Goal: Information Seeking & Learning: Learn about a topic

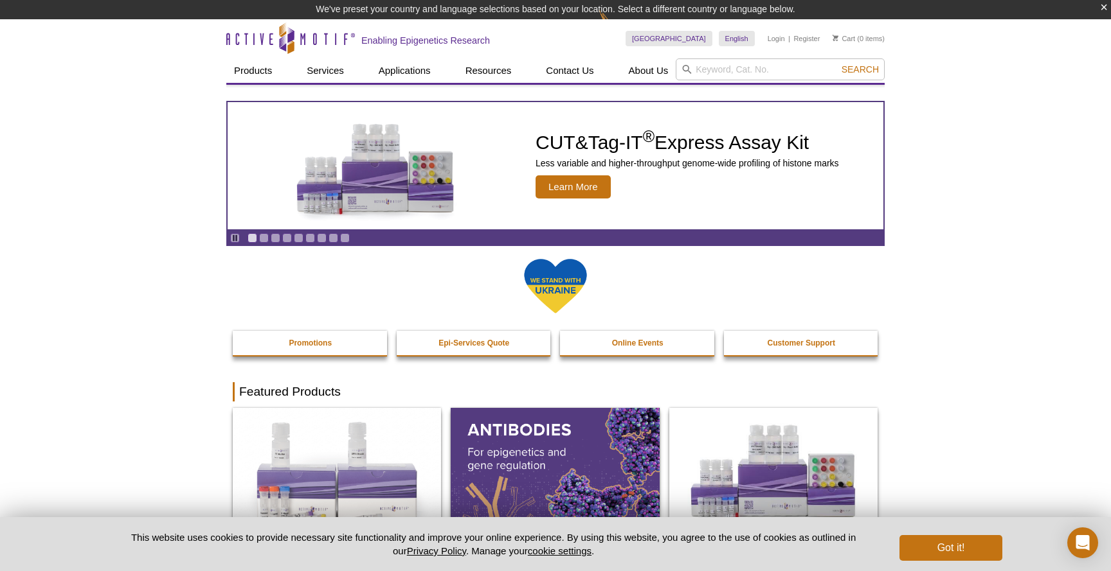
click at [732, 57] on div "[GEOGRAPHIC_DATA] [GEOGRAPHIC_DATA] [GEOGRAPHIC_DATA] [GEOGRAPHIC_DATA] [GEOGRA…" at bounding box center [754, 38] width 259 height 39
click at [729, 77] on input "search" at bounding box center [780, 69] width 209 height 22
type input "ATAC"
click at [838, 64] on button "Search" at bounding box center [860, 70] width 45 height 12
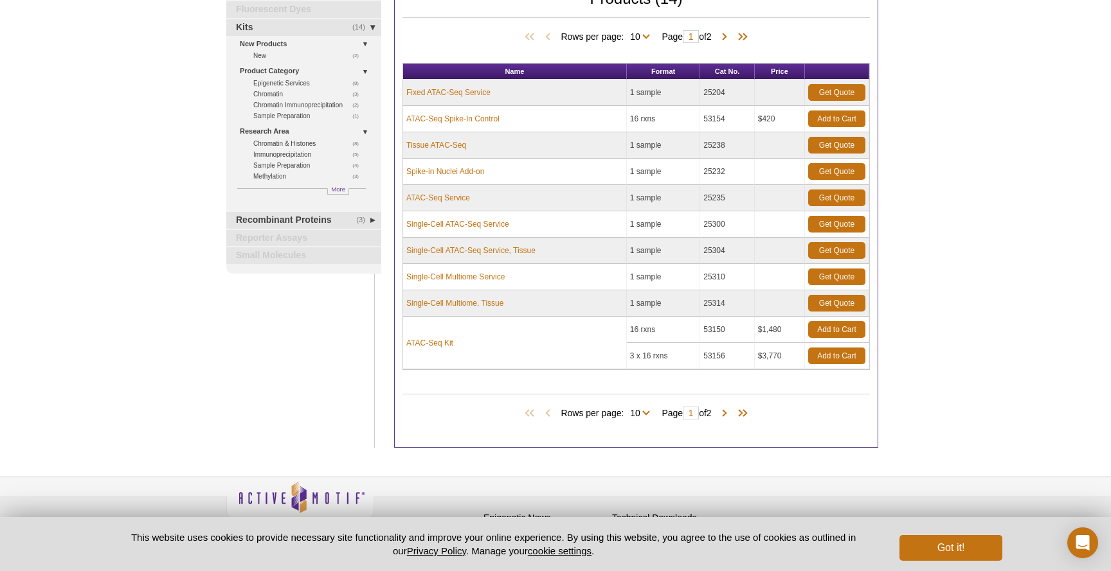
scroll to position [144, 0]
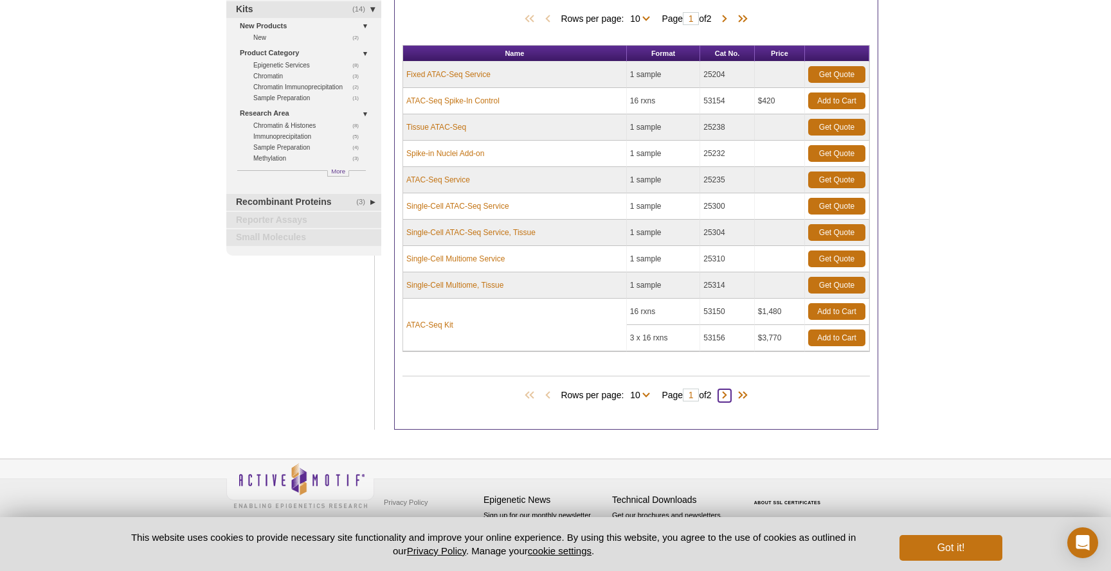
click at [728, 395] on span at bounding box center [724, 396] width 13 height 13
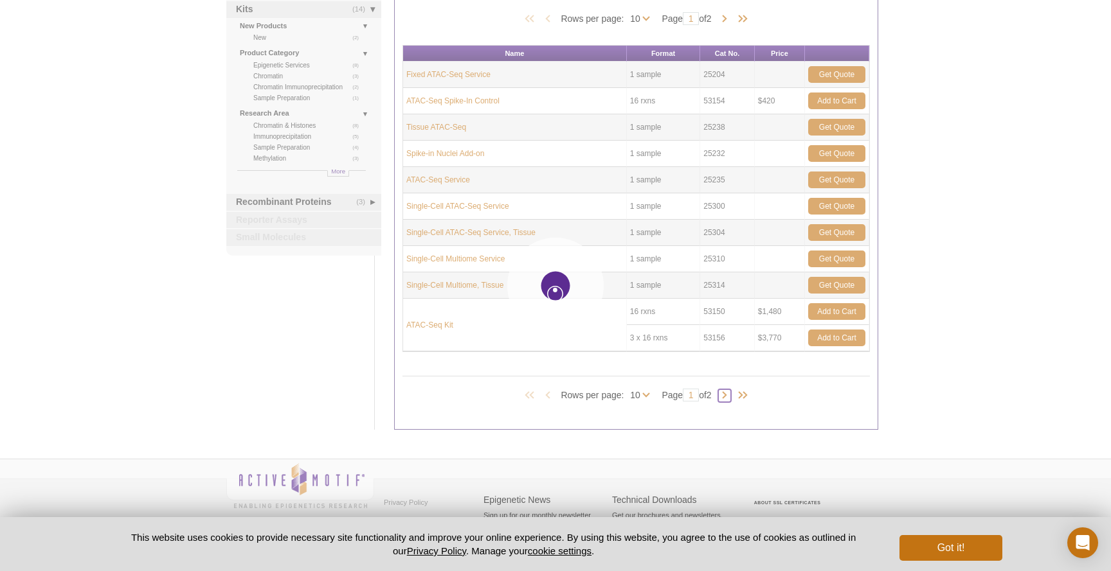
type input "2"
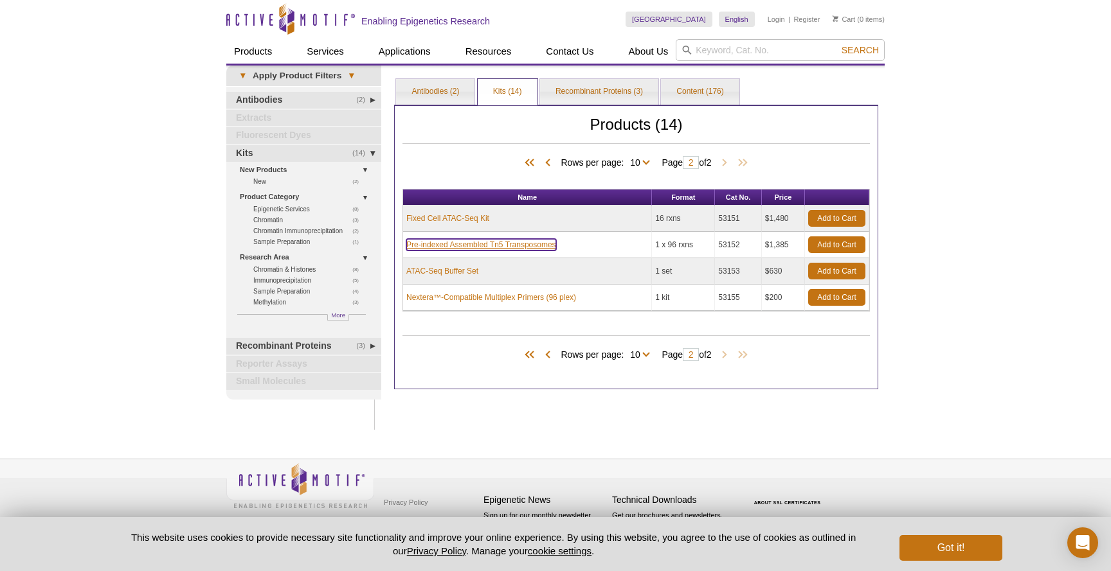
click at [451, 247] on link "Pre-indexed Assembled Tn5 Transposomes" at bounding box center [481, 245] width 150 height 12
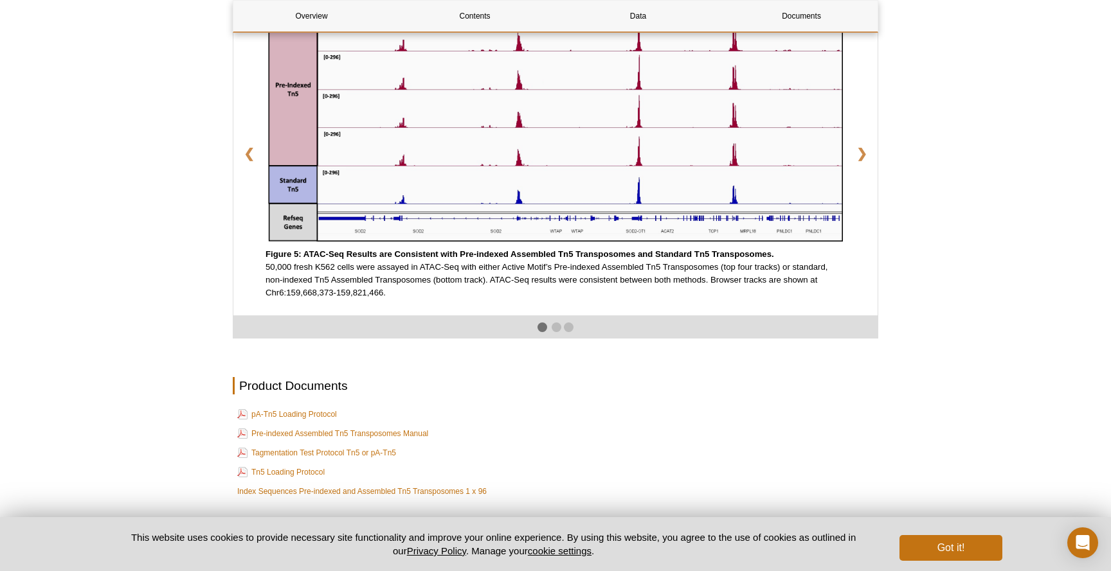
scroll to position [2141, 0]
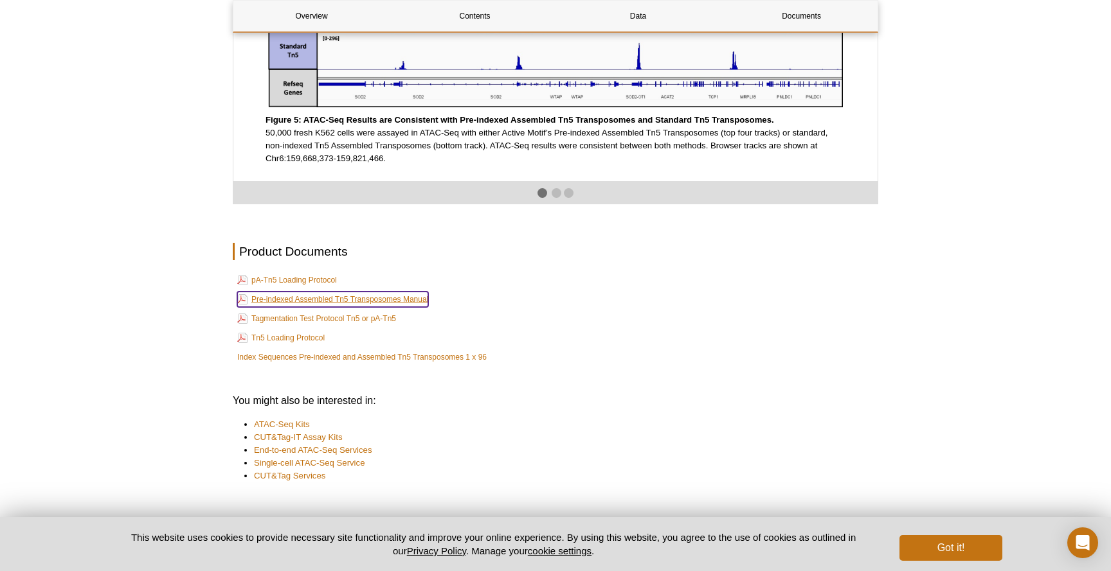
click at [300, 307] on link "Pre-indexed Assembled Tn5 Transposomes Manual" at bounding box center [332, 299] width 191 height 15
click at [332, 307] on link "Pre-indexed Assembled Tn5 Transposomes Manual" at bounding box center [332, 299] width 191 height 15
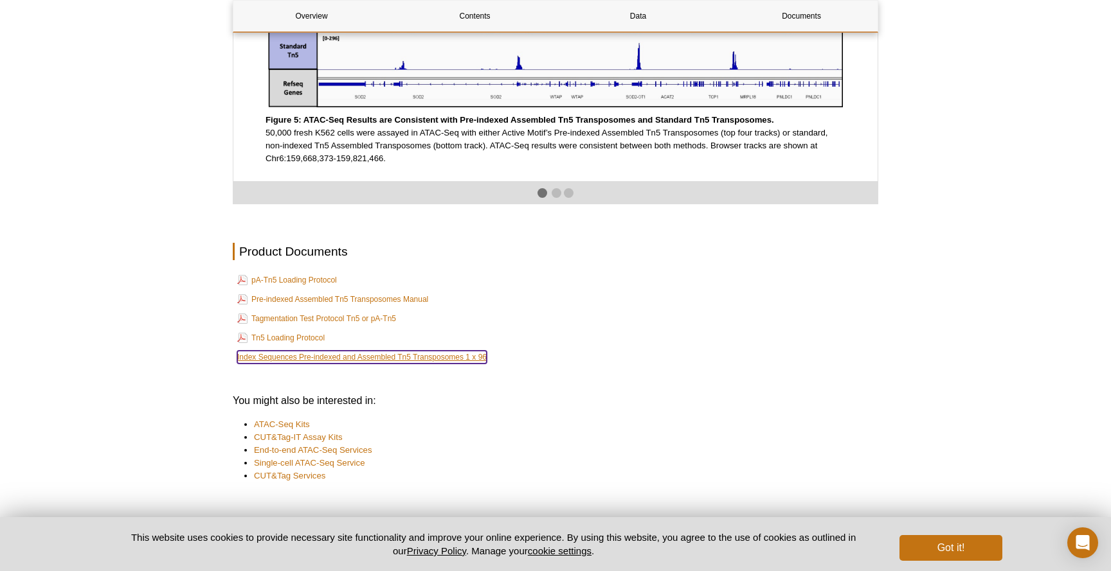
click at [407, 364] on link "Index Sequences Pre-indexed and Assembled Tn5 Transposomes 1 x 96" at bounding box center [361, 357] width 249 height 13
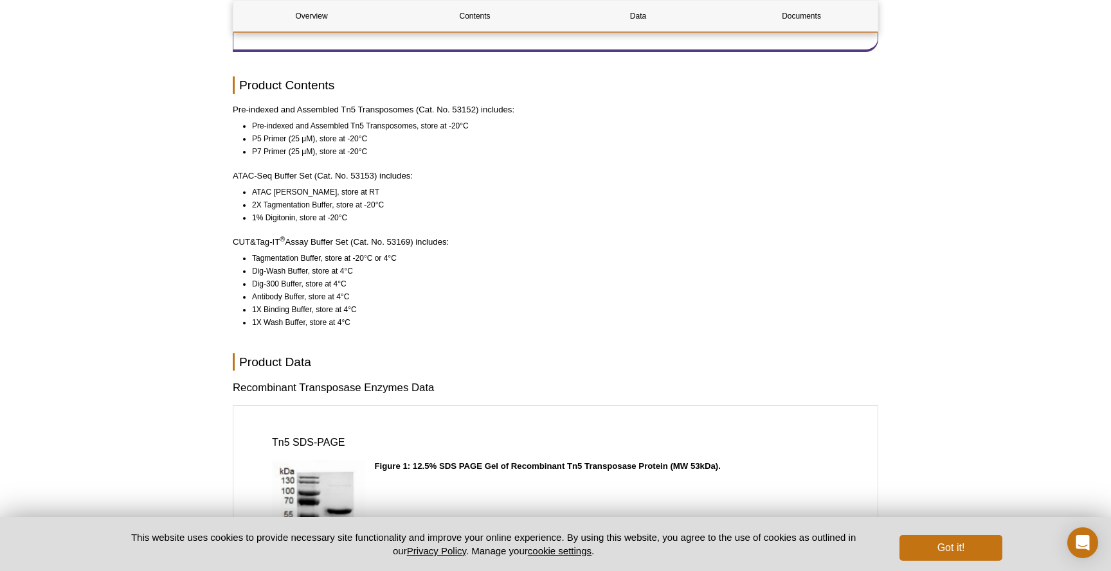
scroll to position [1614, 0]
